Goal: Information Seeking & Learning: Understand process/instructions

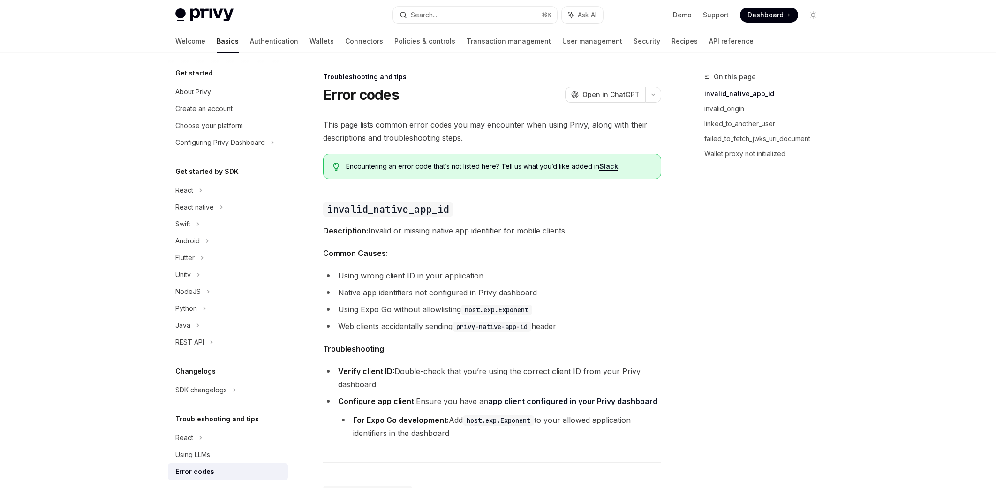
type textarea "*"
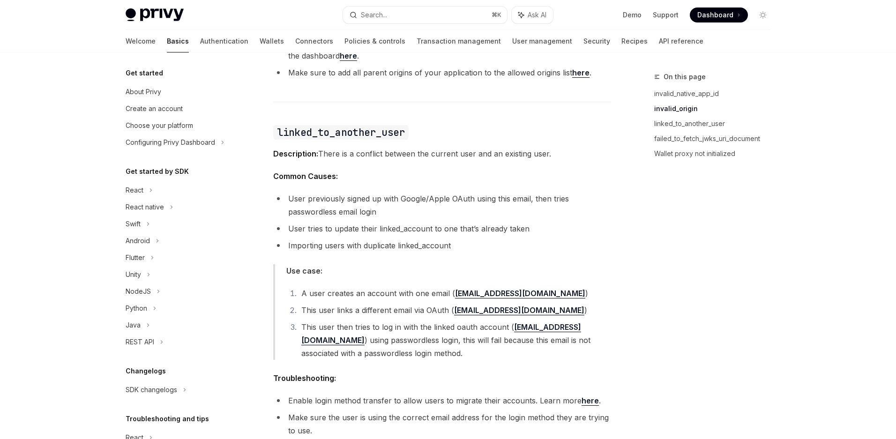
scroll to position [717, 0]
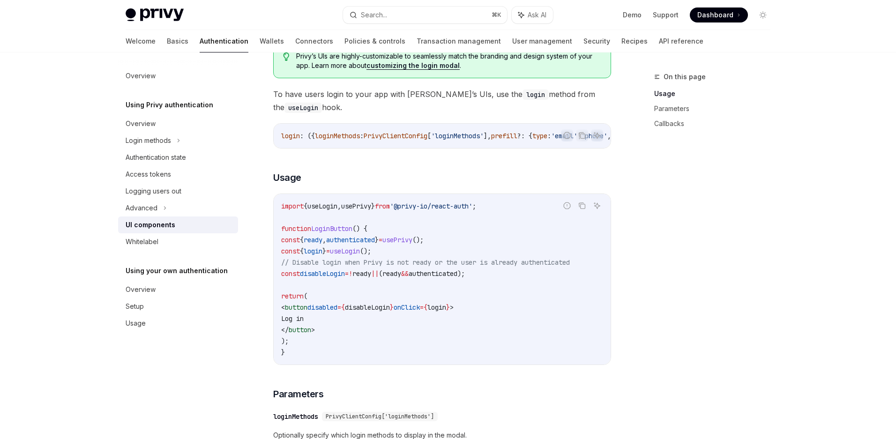
scroll to position [540, 0]
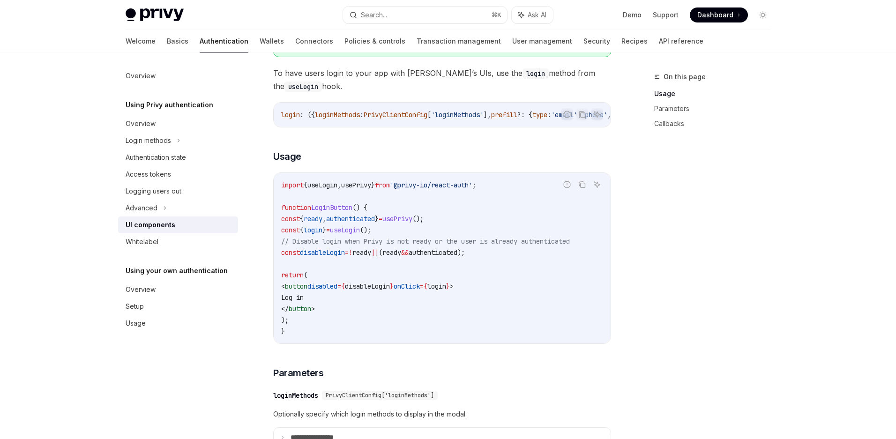
click at [360, 231] on span "useLogin" at bounding box center [345, 230] width 30 height 8
click at [360, 233] on span "useLogin" at bounding box center [345, 230] width 30 height 8
click at [360, 232] on span "useLogin" at bounding box center [345, 230] width 30 height 8
click at [360, 233] on span "useLogin" at bounding box center [345, 230] width 30 height 8
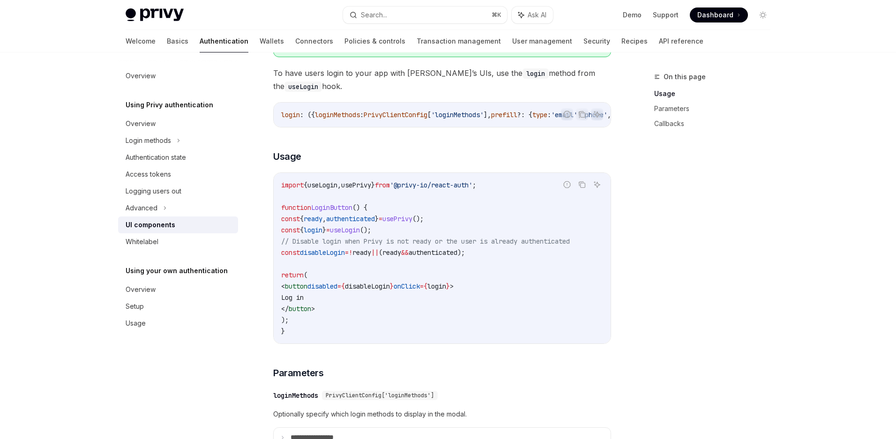
click at [404, 268] on code "import { useLogin , usePrivy } from '@privy-io/react-auth' ; function LoginButt…" at bounding box center [442, 258] width 322 height 157
click at [439, 263] on code "import { useLogin , usePrivy } from '@privy-io/react-auth' ; function LoginButt…" at bounding box center [442, 258] width 322 height 157
click at [457, 257] on span "authenticated" at bounding box center [433, 252] width 49 height 8
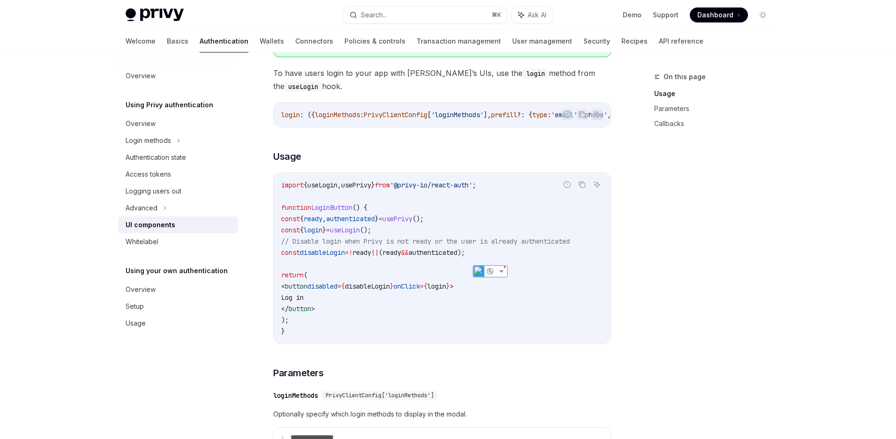
click at [413, 282] on code "import { useLogin , usePrivy } from '@privy-io/react-auth' ; function LoginButt…" at bounding box center [442, 258] width 322 height 157
click at [697, 216] on div "On this page Usage Parameters Callbacks" at bounding box center [707, 255] width 142 height 368
click at [682, 172] on div "On this page Usage Parameters Callbacks" at bounding box center [707, 255] width 142 height 368
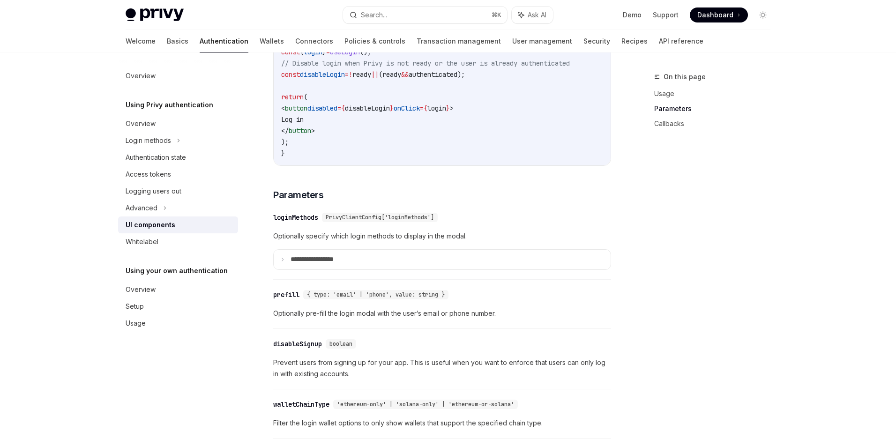
scroll to position [852, 0]
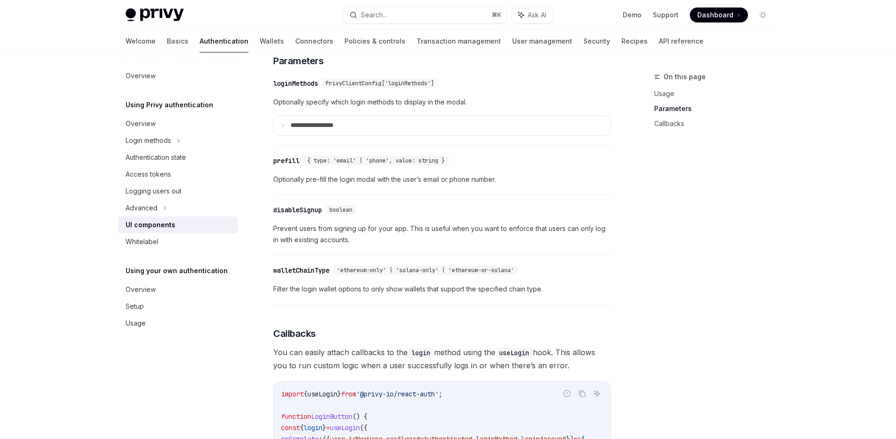
click at [641, 245] on div "On this page Usage Parameters Callbacks" at bounding box center [707, 255] width 142 height 368
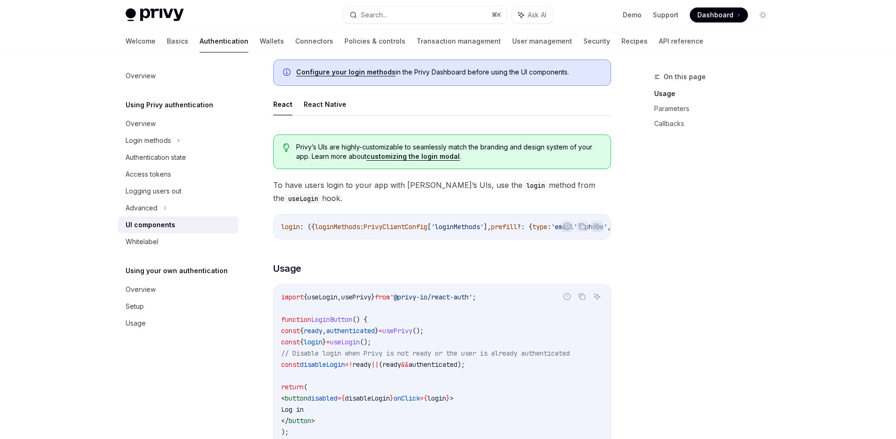
scroll to position [501, 0]
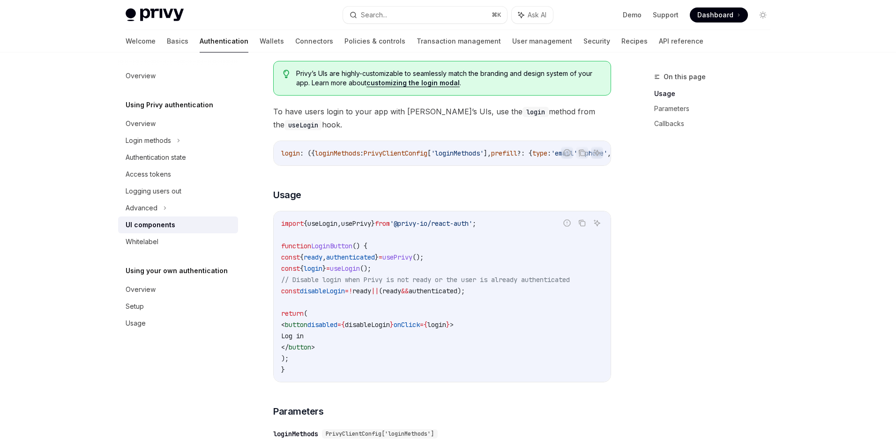
click at [617, 230] on div "On this page Usage Parameters Callbacks Using Privy authentication UI component…" at bounding box center [448, 406] width 660 height 1711
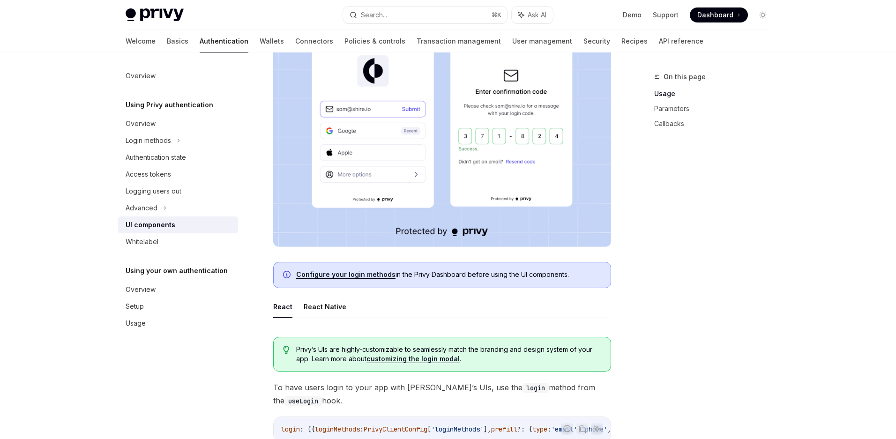
scroll to position [0, 0]
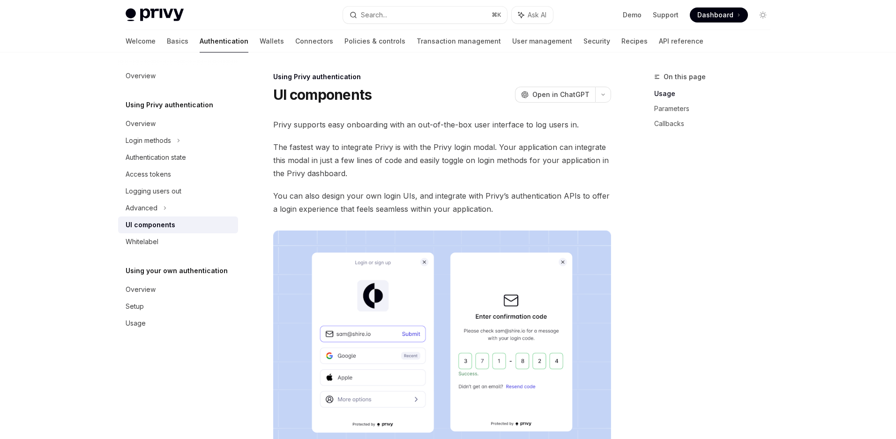
click at [769, 165] on div "On this page Usage Parameters Callbacks" at bounding box center [707, 255] width 142 height 368
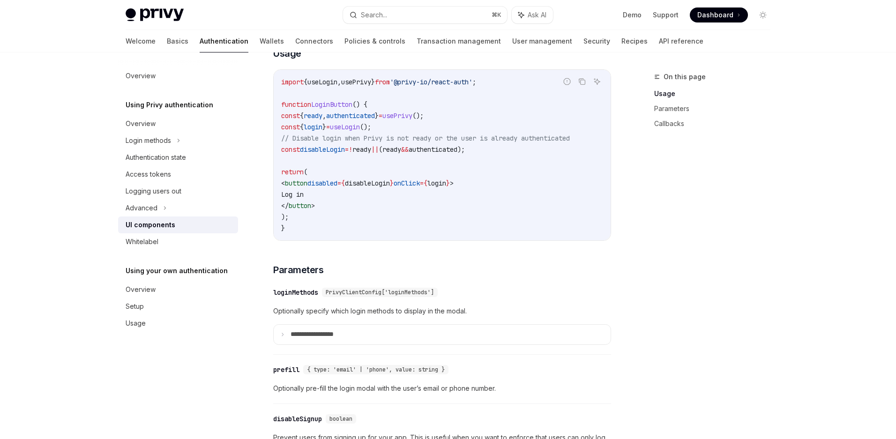
scroll to position [475, 0]
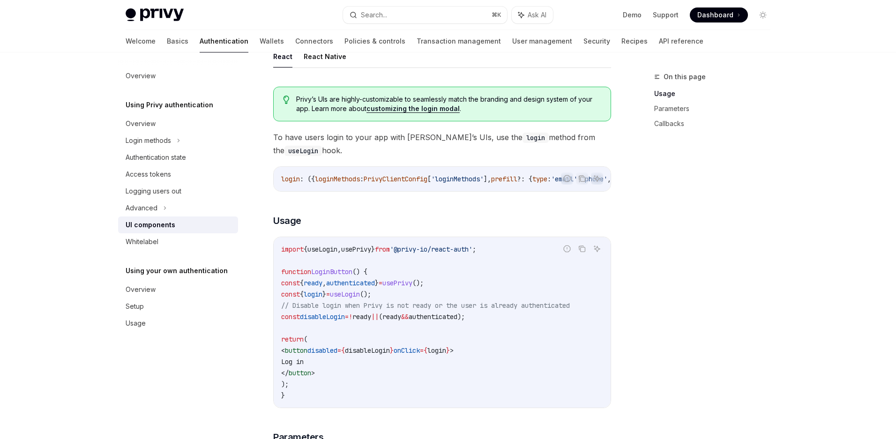
click at [681, 218] on div "On this page Usage Parameters Callbacks" at bounding box center [707, 255] width 142 height 368
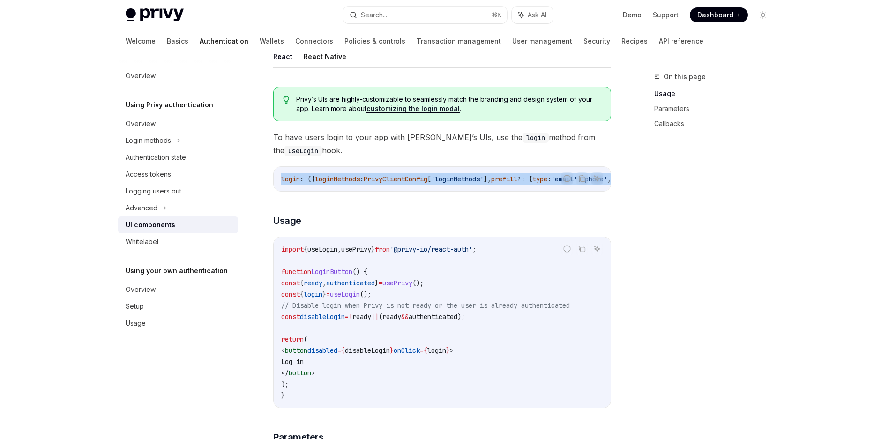
drag, startPoint x: 384, startPoint y: 190, endPoint x: 552, endPoint y: 190, distance: 167.8
click at [552, 190] on div "Report incorrect code Copy Ask AI login : ({ loginMethods : PrivyClientConfig […" at bounding box center [442, 178] width 338 height 25
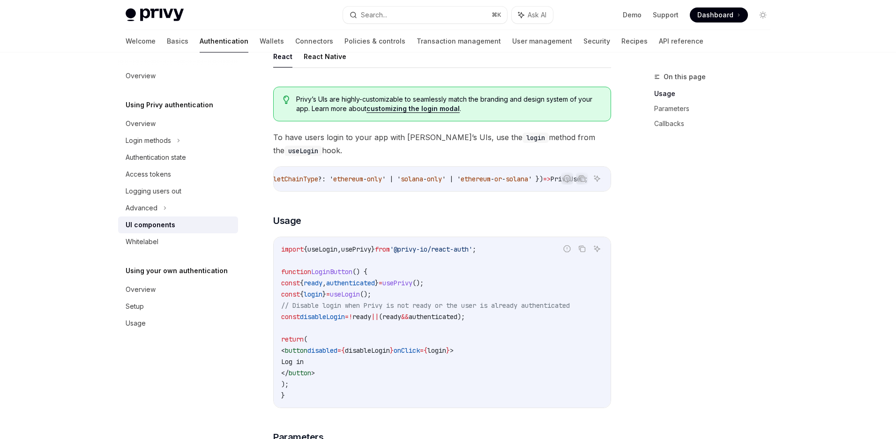
scroll to position [0, 0]
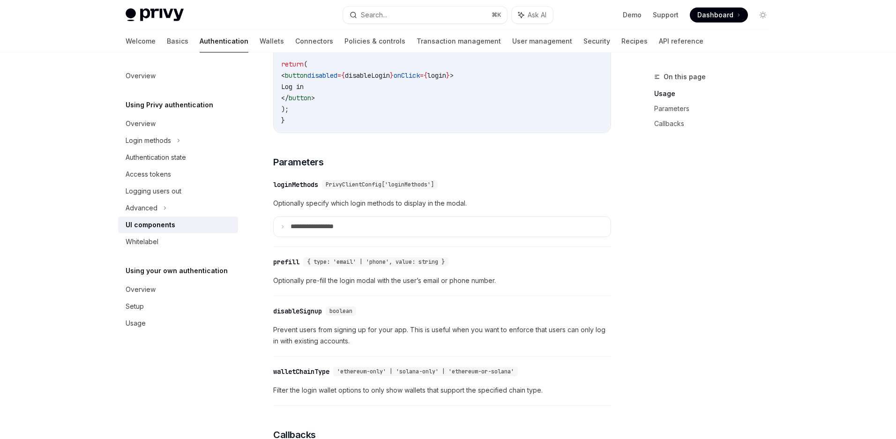
scroll to position [1159, 0]
